Goal: Information Seeking & Learning: Learn about a topic

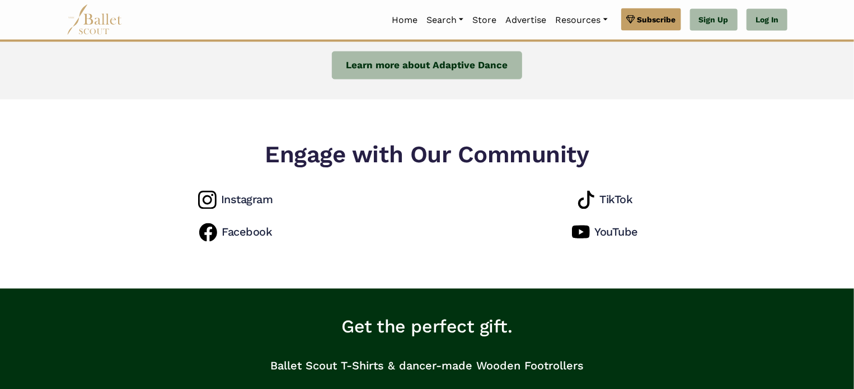
scroll to position [922, 0]
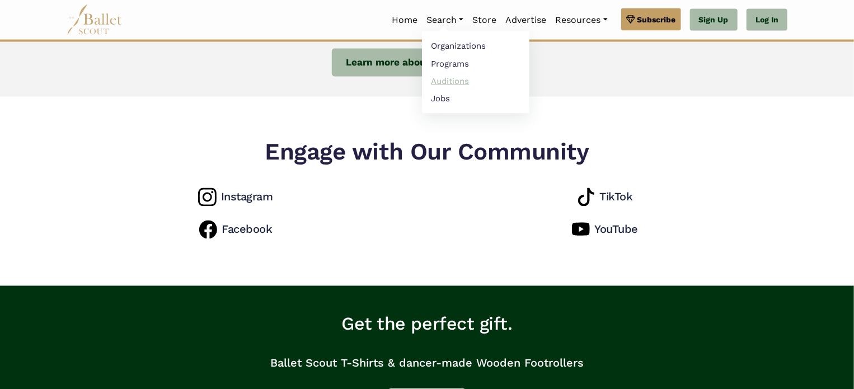
click at [452, 77] on link "Auditions" at bounding box center [475, 80] width 107 height 17
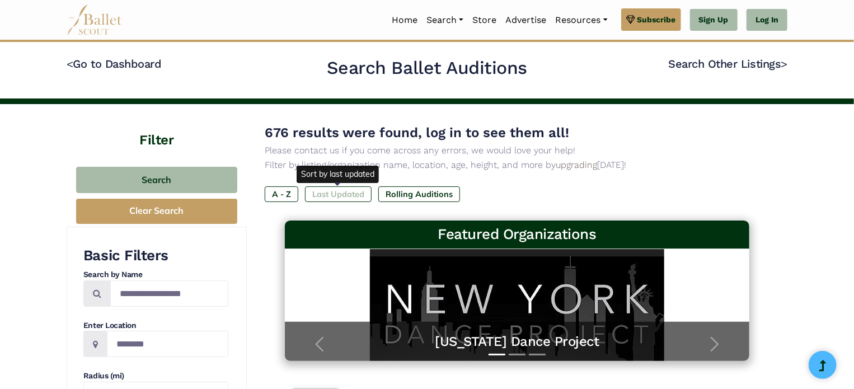
click at [341, 187] on label "Last Updated" at bounding box center [338, 194] width 67 height 16
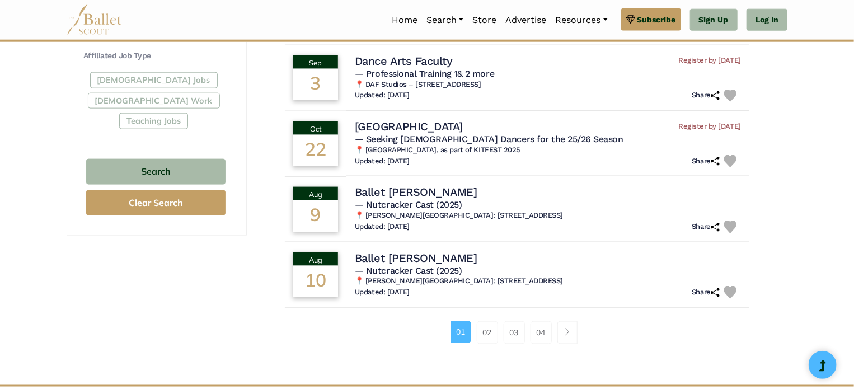
scroll to position [664, 0]
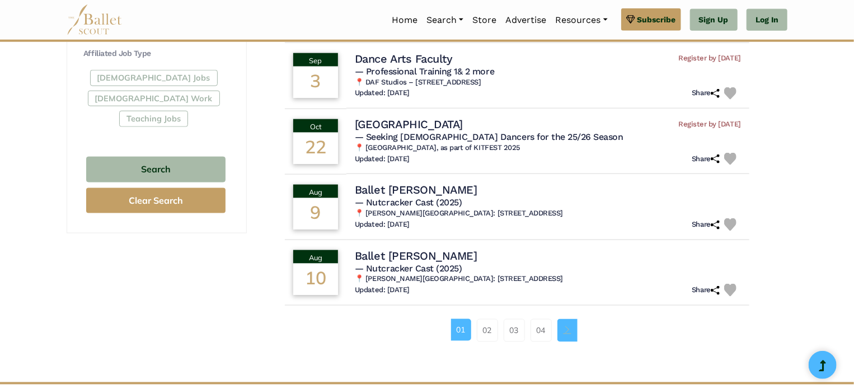
click at [573, 326] on link "Page navigation example" at bounding box center [567, 330] width 20 height 22
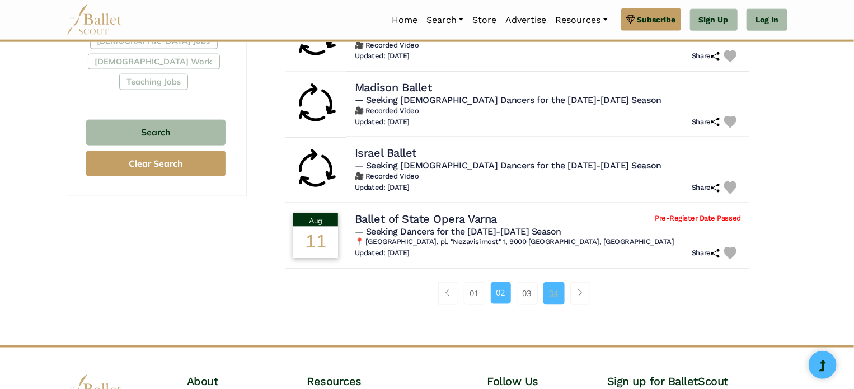
scroll to position [705, 0]
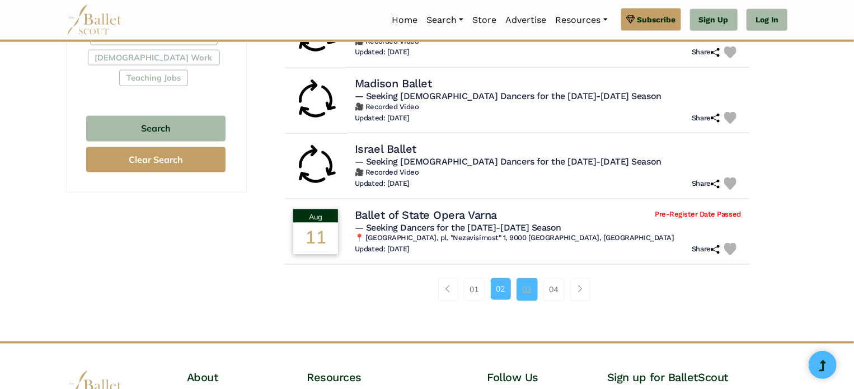
click at [530, 280] on link "03" at bounding box center [527, 289] width 21 height 22
